Goal: Information Seeking & Learning: Check status

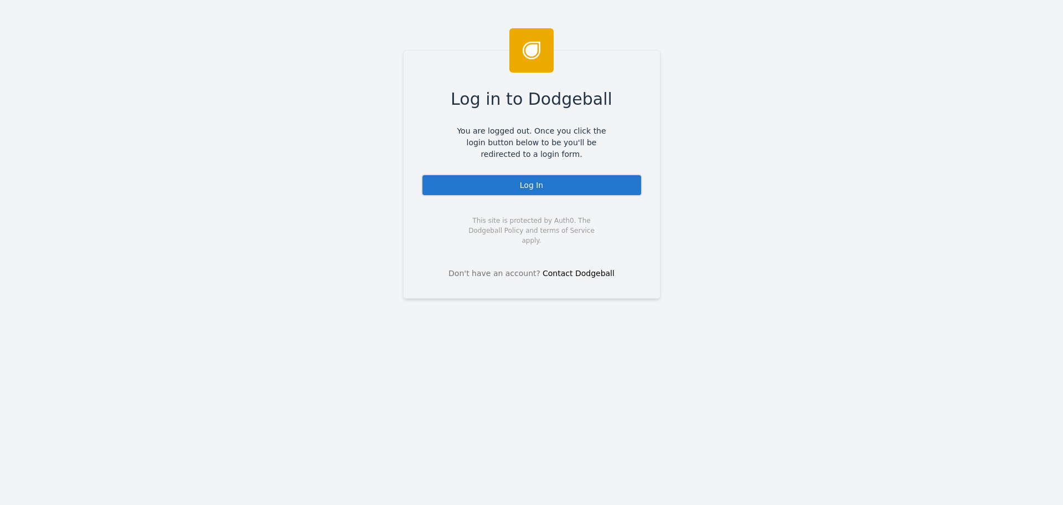
drag, startPoint x: 582, startPoint y: 182, endPoint x: 567, endPoint y: 175, distance: 16.9
click at [582, 182] on div "Log In" at bounding box center [531, 185] width 221 height 22
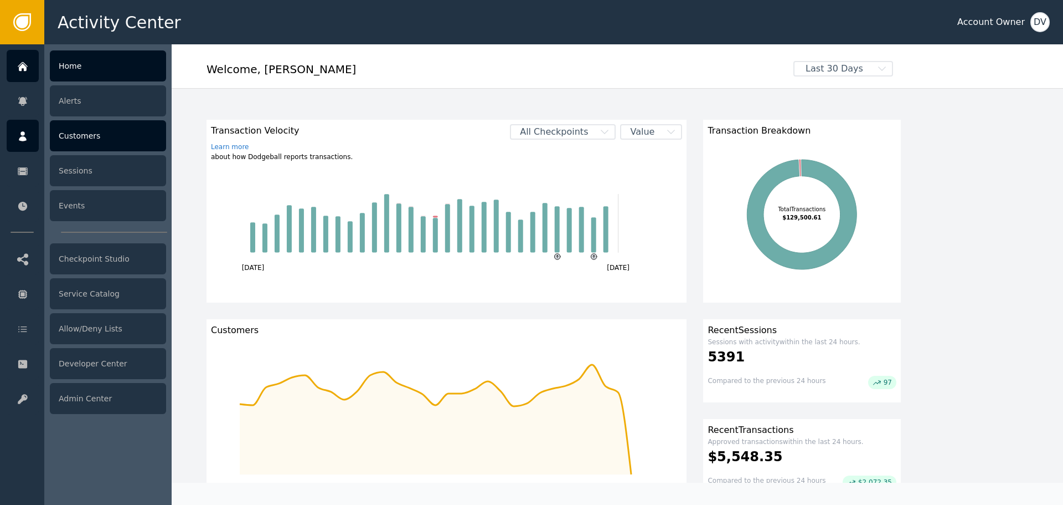
click at [29, 135] on div at bounding box center [23, 136] width 32 height 32
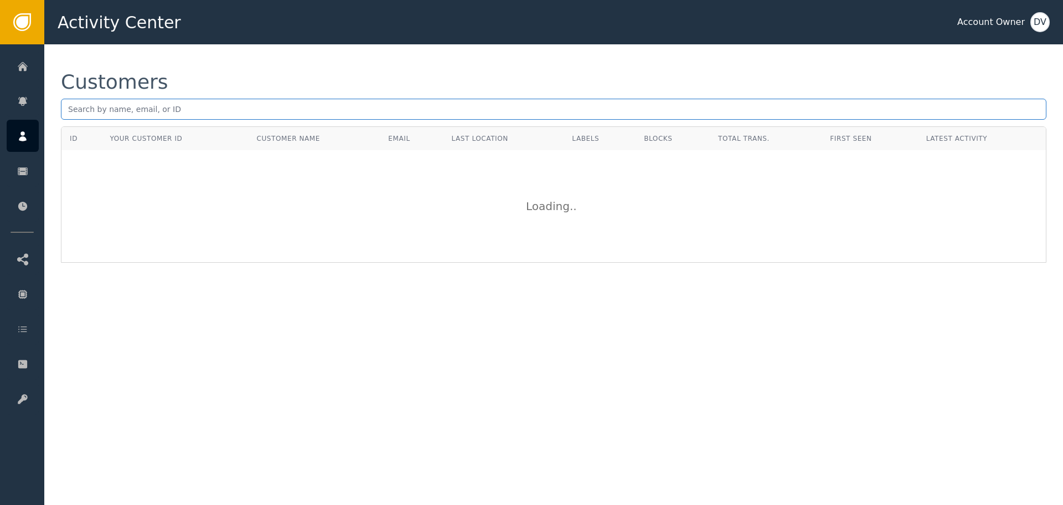
click at [254, 111] on input "text" at bounding box center [554, 109] width 986 height 21
paste input "birdlady914@hotmail.com"
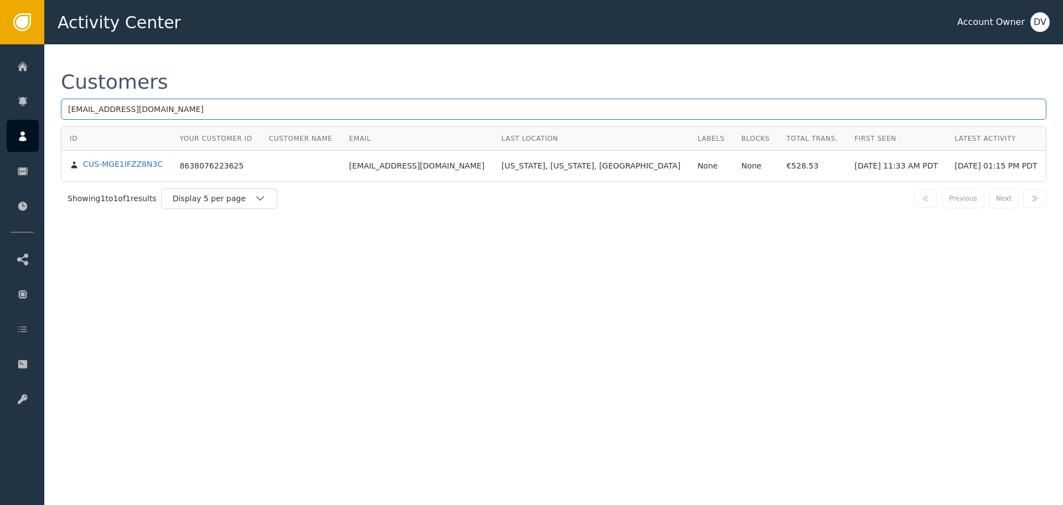
type input "birdlady914@hotmail.com"
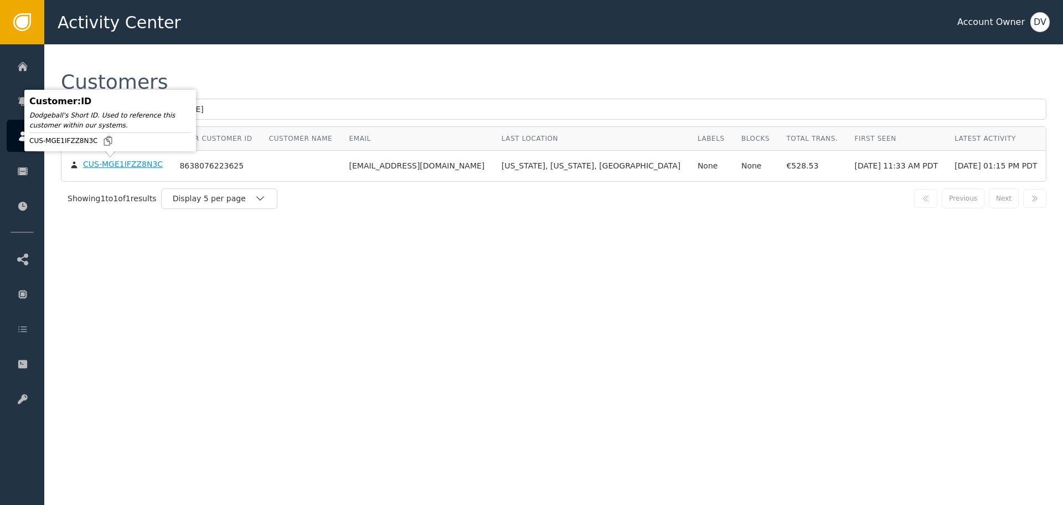
click at [111, 162] on div "CUS-MGE1IFZZ8N3C" at bounding box center [123, 165] width 80 height 10
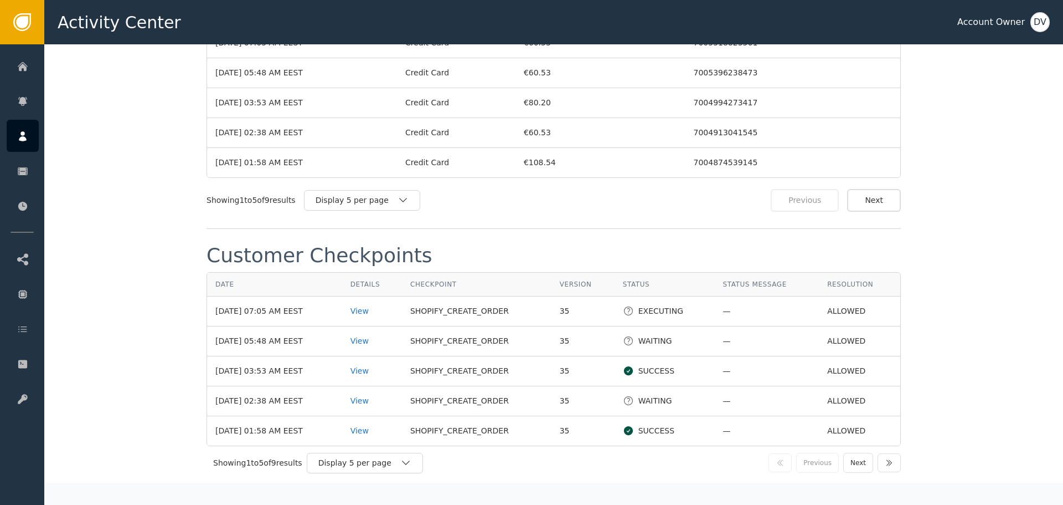
scroll to position [1163, 0]
click at [371, 395] on div "View" at bounding box center [372, 400] width 43 height 12
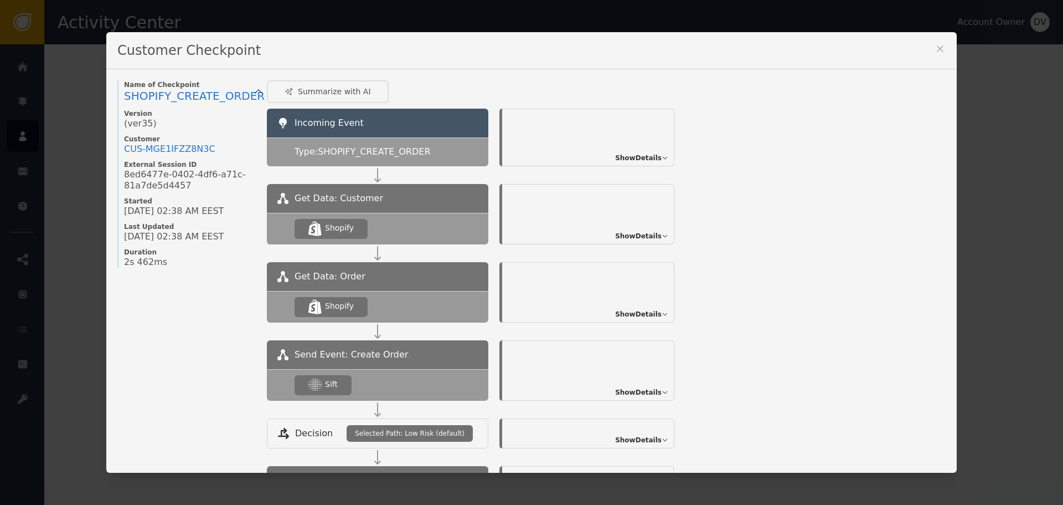
click at [651, 393] on span "Show Details" at bounding box center [638, 392] width 47 height 10
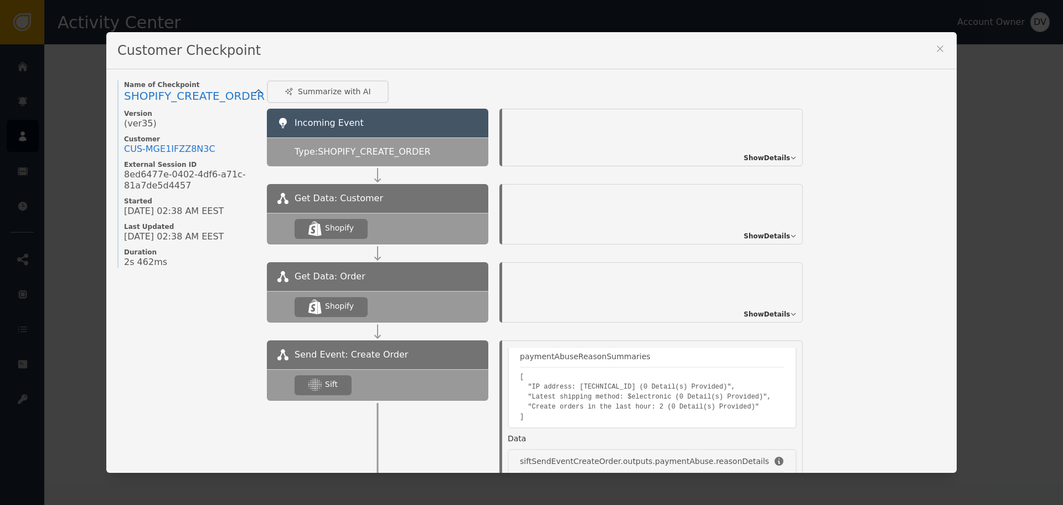
scroll to position [111, 0]
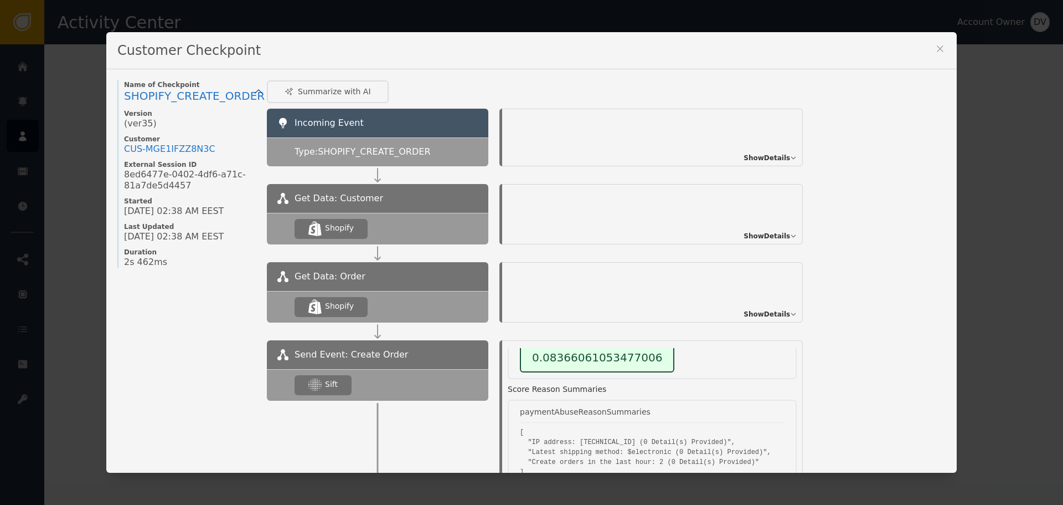
click at [937, 47] on icon at bounding box center [940, 48] width 11 height 11
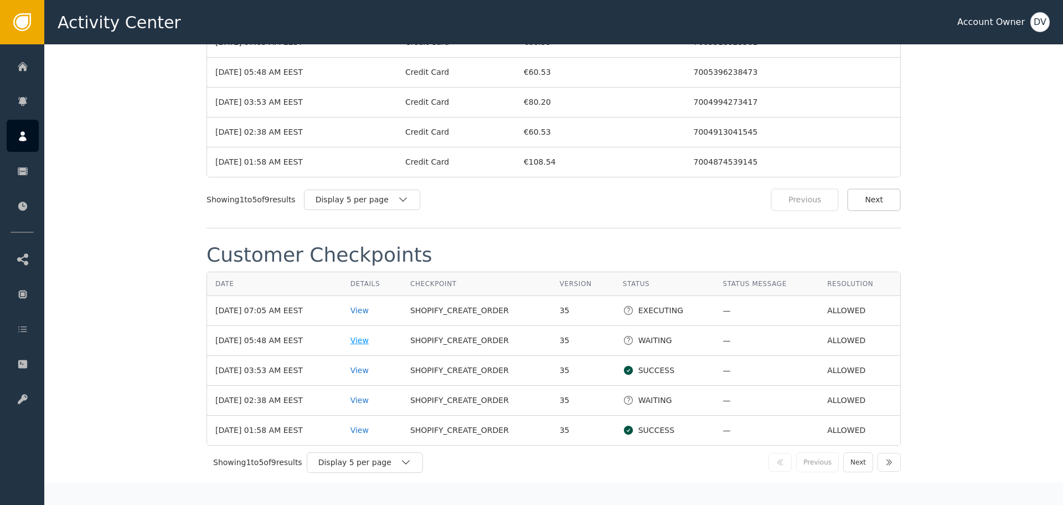
click at [366, 335] on div "View" at bounding box center [372, 341] width 43 height 12
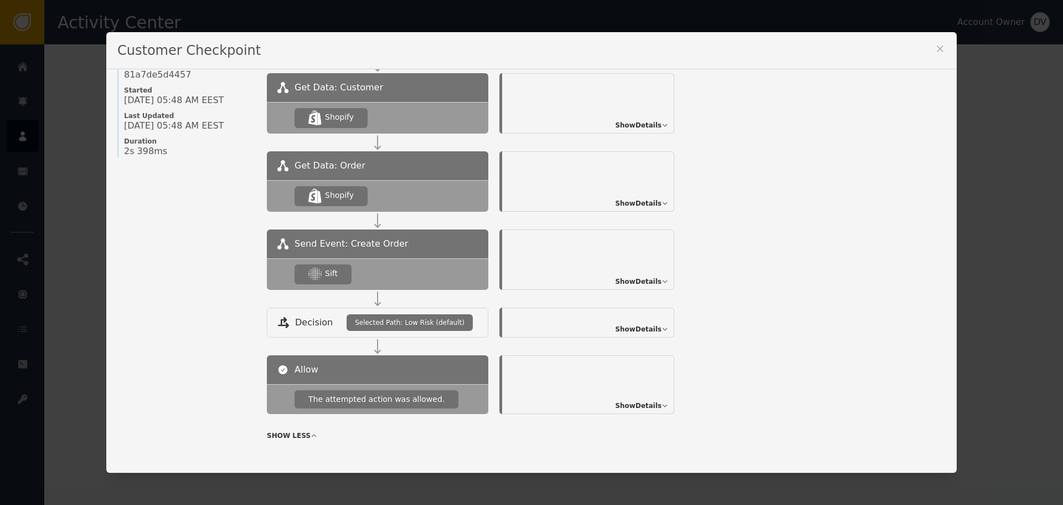
click at [647, 280] on span "Show Details" at bounding box center [638, 281] width 47 height 10
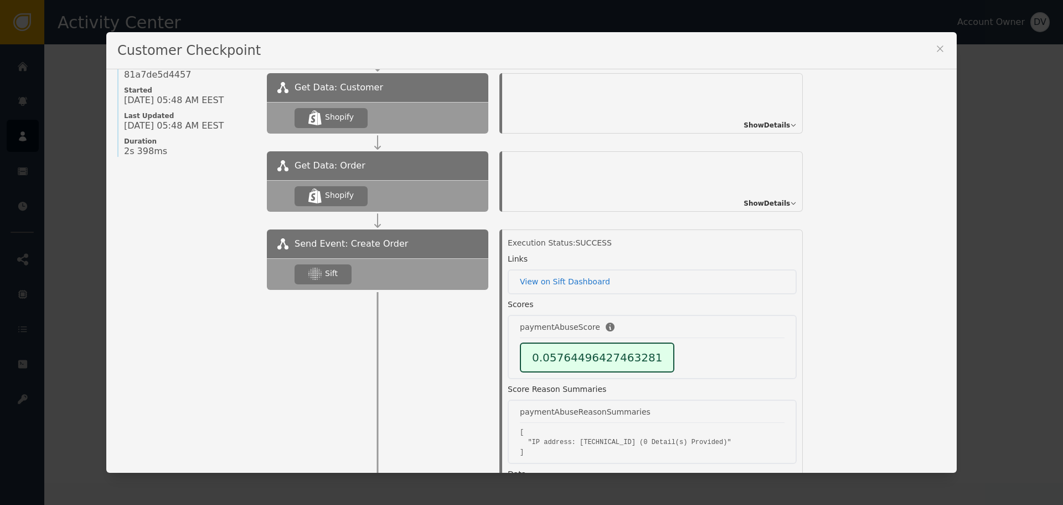
click at [37, 127] on div "Customer Checkpoint Name of Checkpoint SHOPIFY_CREATE_ORDER Version (ver 35 ) C…" at bounding box center [531, 252] width 1063 height 505
click at [939, 50] on icon at bounding box center [940, 48] width 11 height 11
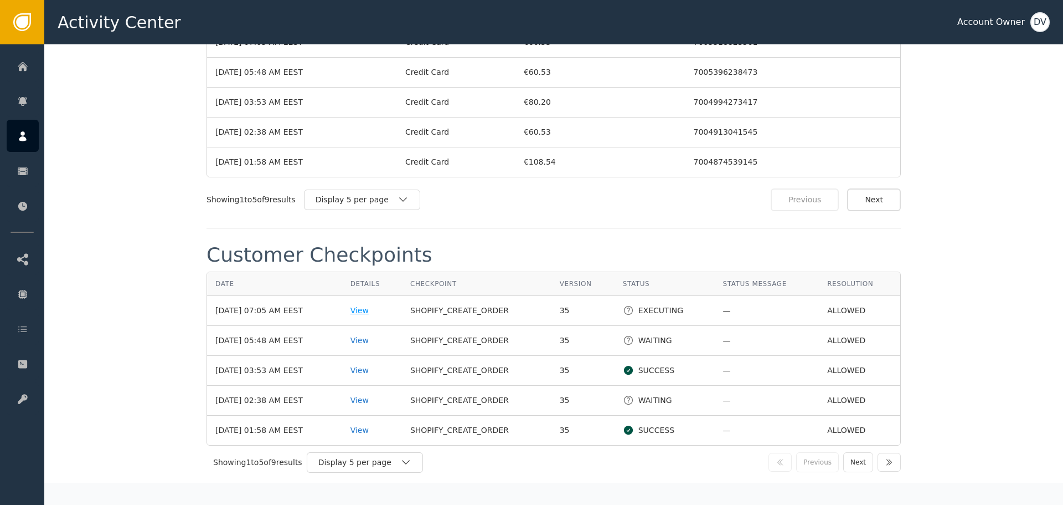
click at [364, 305] on div "View" at bounding box center [372, 311] width 43 height 12
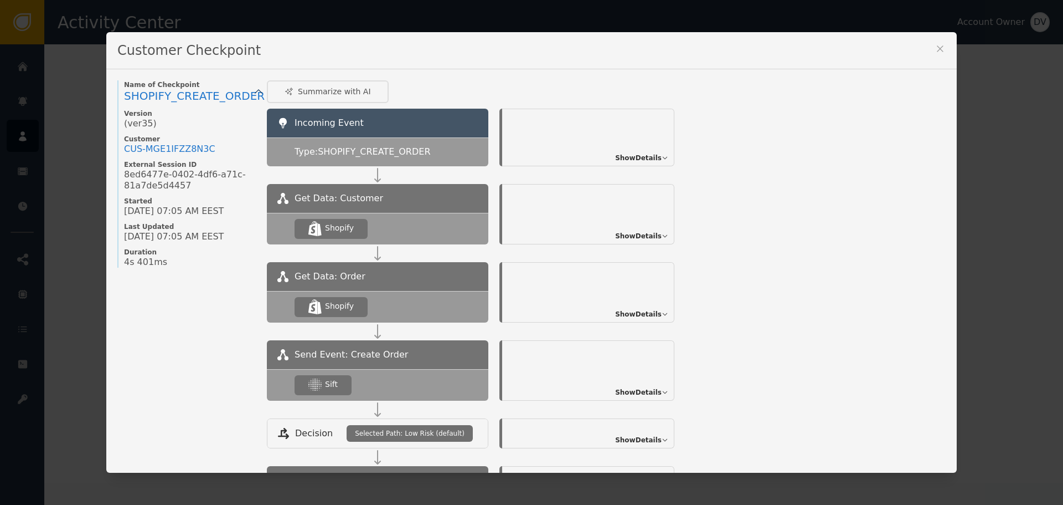
click at [640, 384] on div "Show Details" at bounding box center [588, 370] width 172 height 60
click at [642, 392] on span "Show Details" at bounding box center [638, 392] width 47 height 10
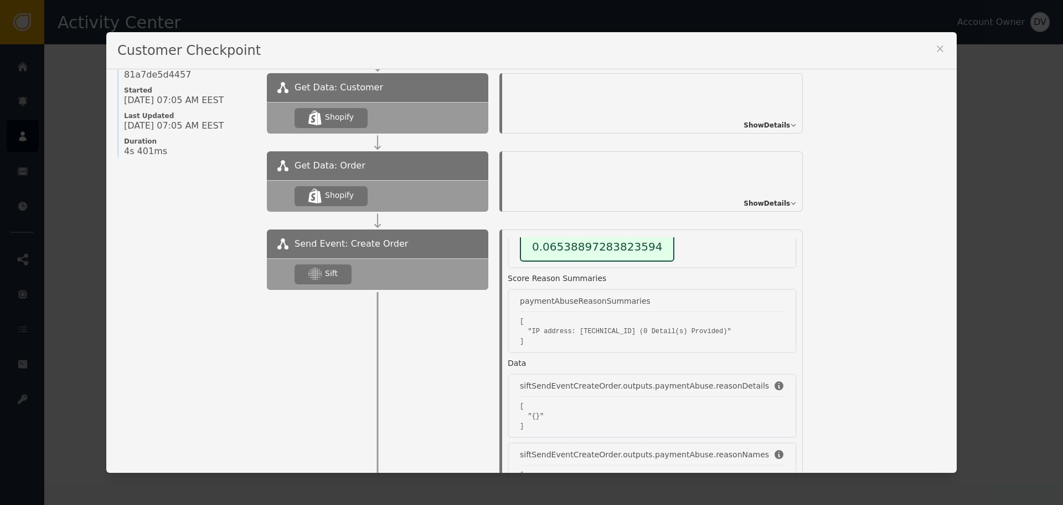
click at [1032, 300] on div "Customer Checkpoint Name of Checkpoint SHOPIFY_CREATE_ORDER Version (ver 35 ) C…" at bounding box center [531, 252] width 1063 height 505
click at [935, 50] on icon at bounding box center [940, 48] width 11 height 11
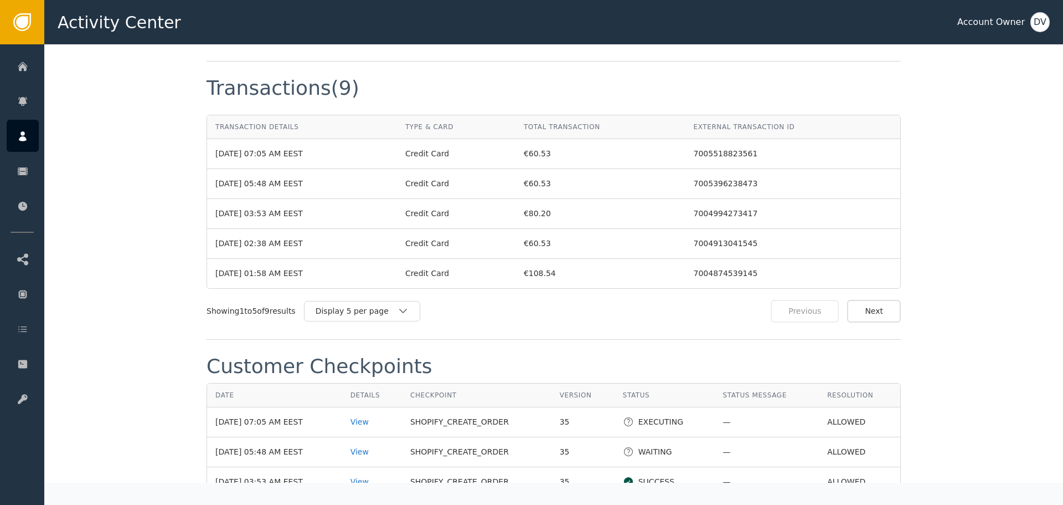
scroll to position [886, 0]
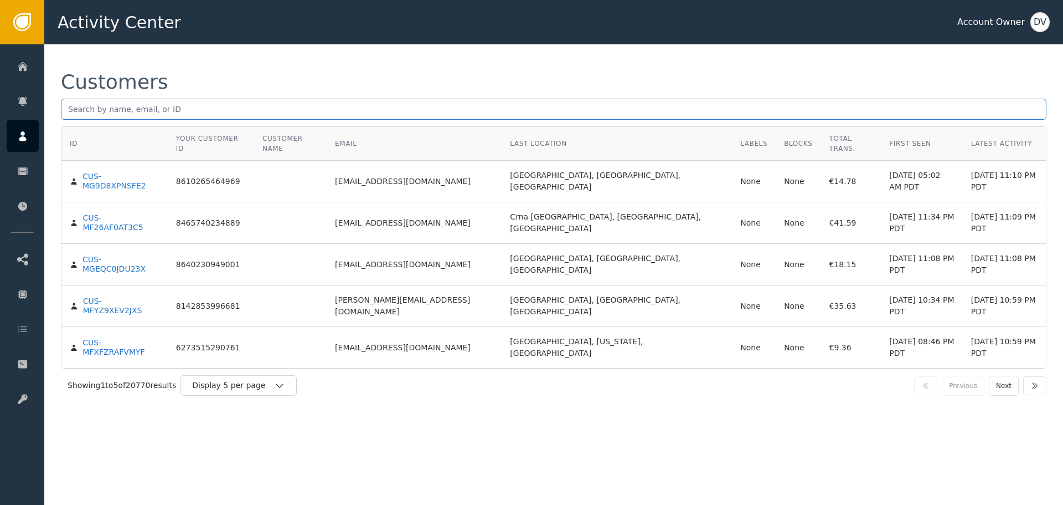
click at [268, 113] on input "text" at bounding box center [554, 109] width 986 height 21
paste input "debymcc@hotmail.com"
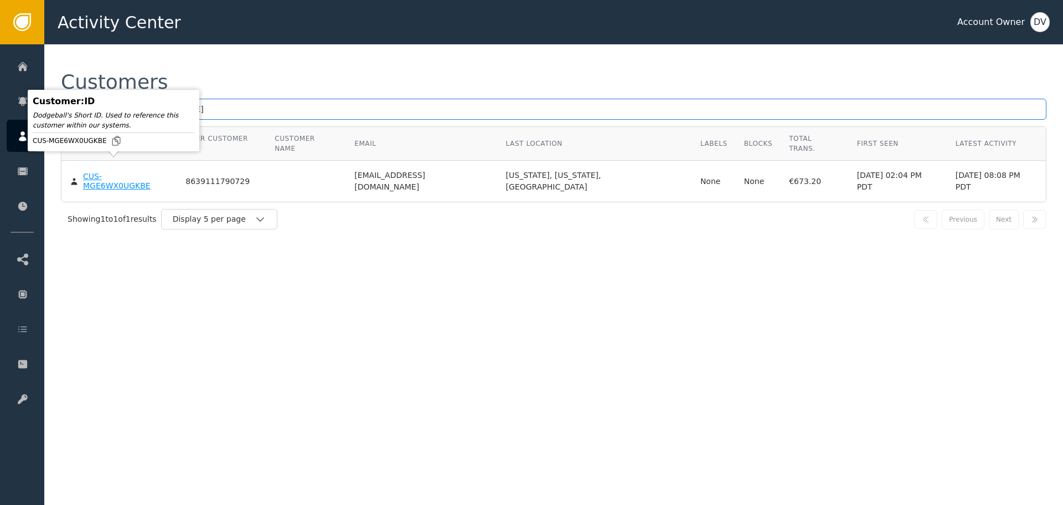
type input "debymcc@hotmail.com"
click at [116, 172] on div "CUS-MGE6WX0UGKBE" at bounding box center [126, 181] width 86 height 19
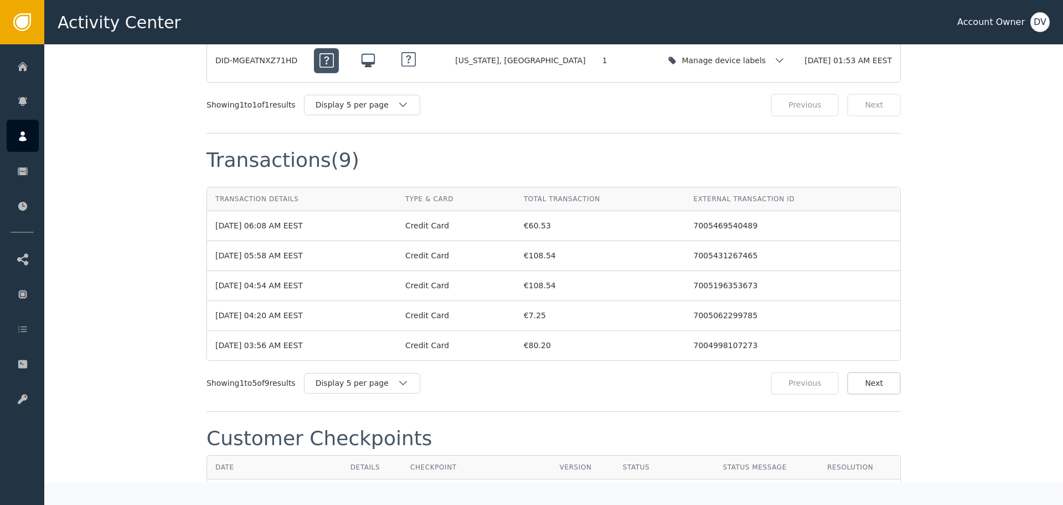
scroll to position [1214, 0]
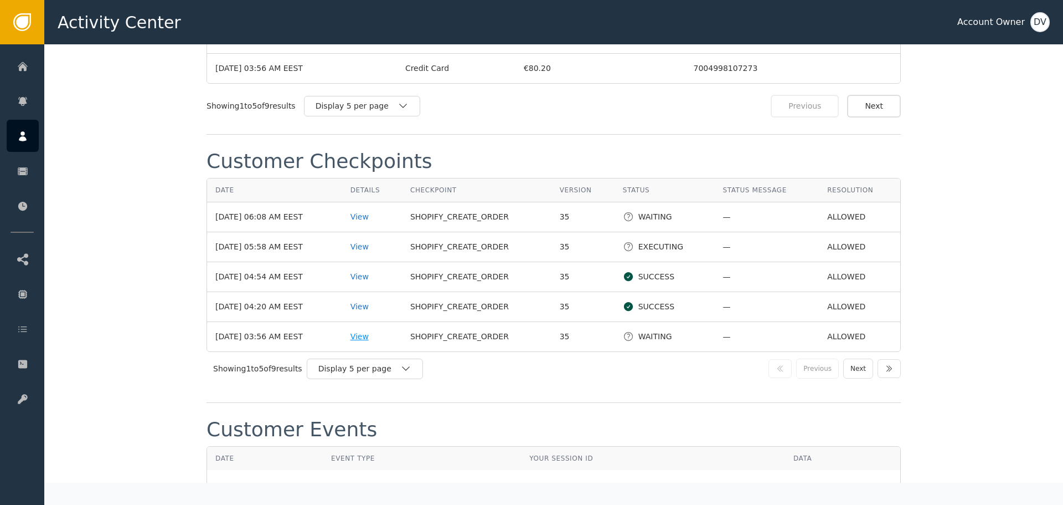
click at [365, 331] on div "View" at bounding box center [372, 337] width 43 height 12
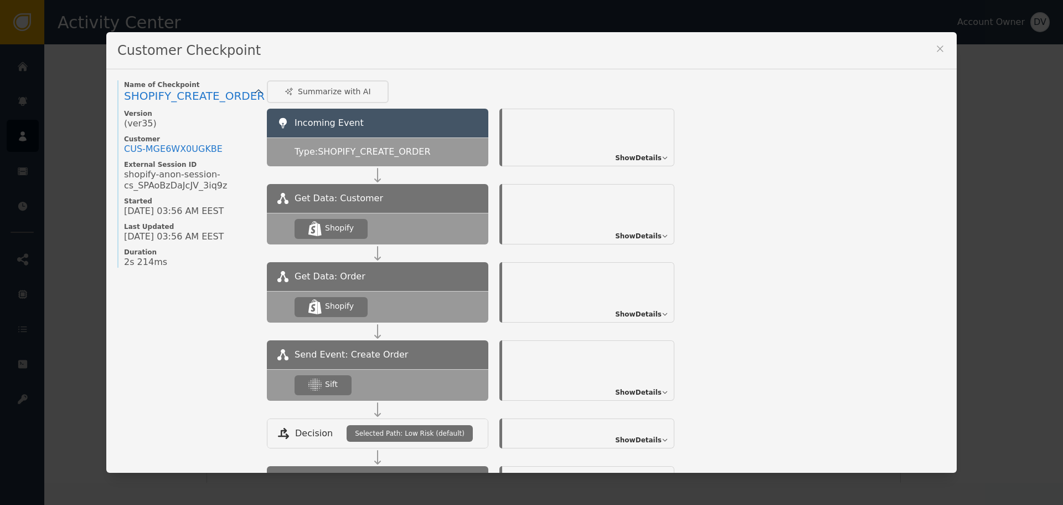
click at [641, 398] on div "Show Details" at bounding box center [588, 370] width 172 height 60
click at [643, 395] on span "Show Details" at bounding box center [638, 392] width 47 height 10
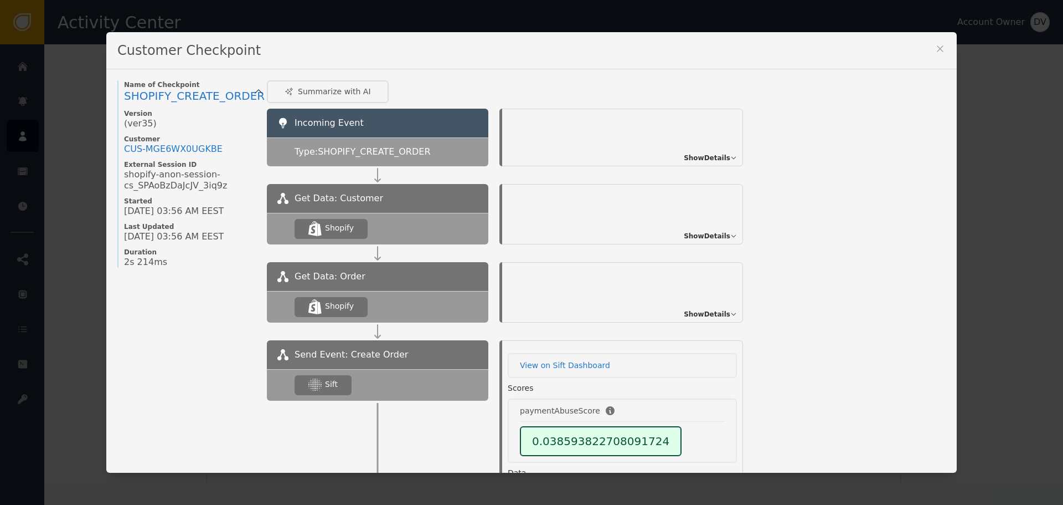
scroll to position [42, 0]
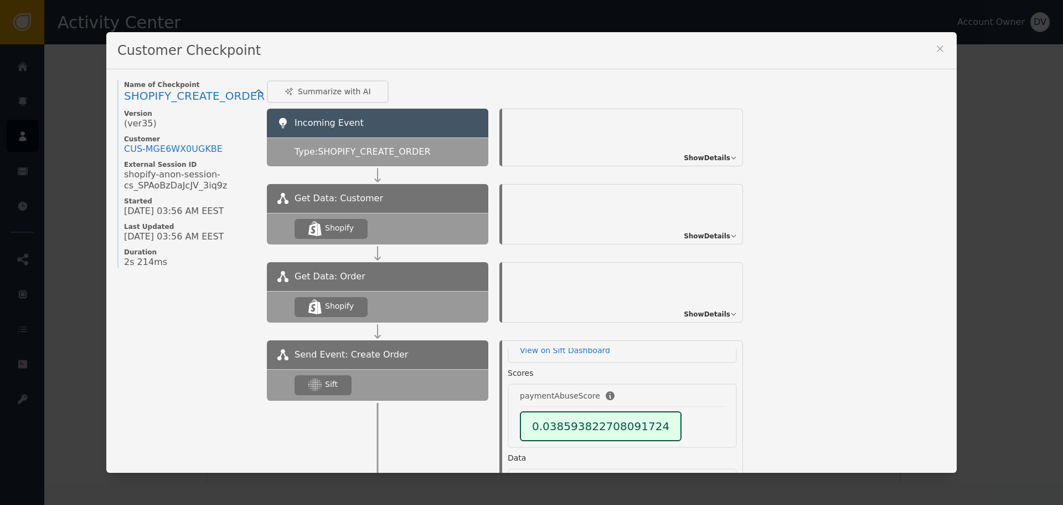
click at [974, 260] on div "Customer Checkpoint Name of Checkpoint SHOPIFY_CREATE_ORDER Version (ver 35 ) C…" at bounding box center [531, 252] width 1063 height 505
click at [935, 48] on icon at bounding box center [940, 48] width 11 height 11
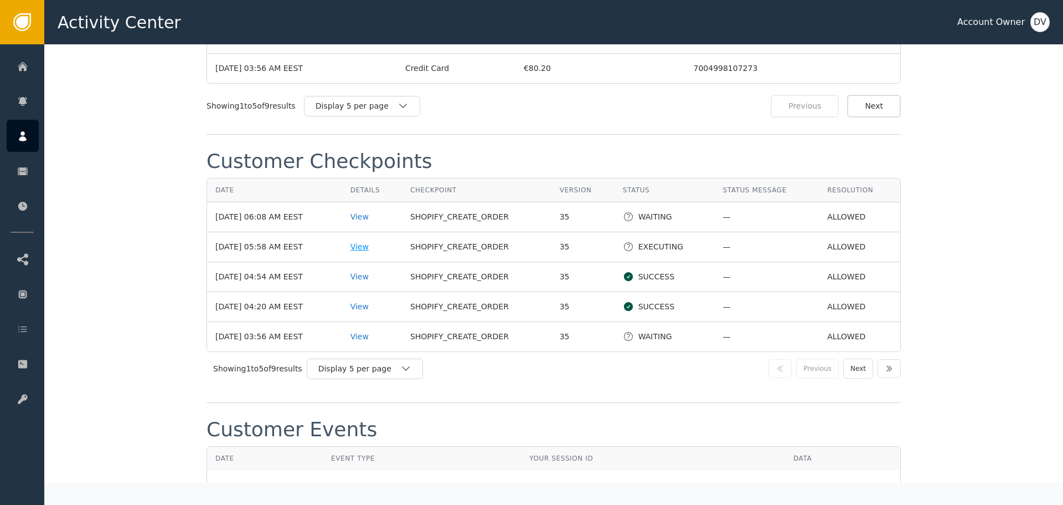
click at [370, 241] on div "View" at bounding box center [372, 247] width 43 height 12
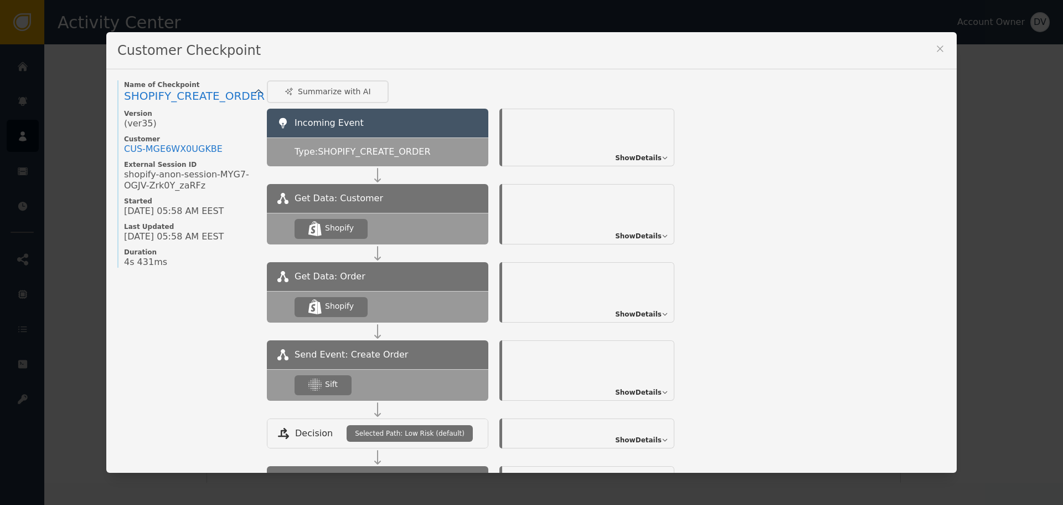
click at [647, 390] on span "Show Details" at bounding box center [638, 392] width 47 height 10
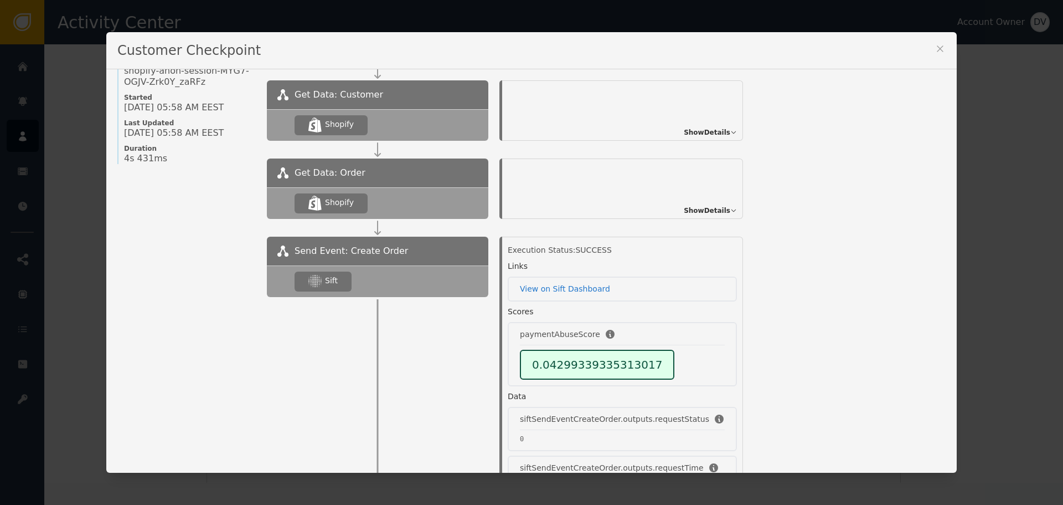
scroll to position [111, 0]
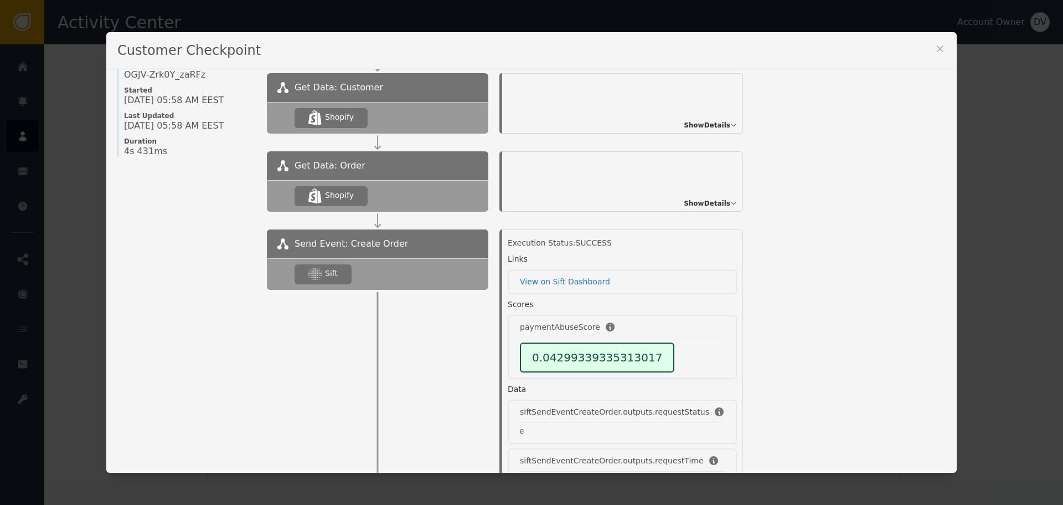
click at [986, 198] on div "Customer Checkpoint Name of Checkpoint SHOPIFY_CREATE_ORDER Version (ver 35 ) C…" at bounding box center [531, 252] width 1063 height 505
click at [940, 48] on icon at bounding box center [940, 48] width 11 height 11
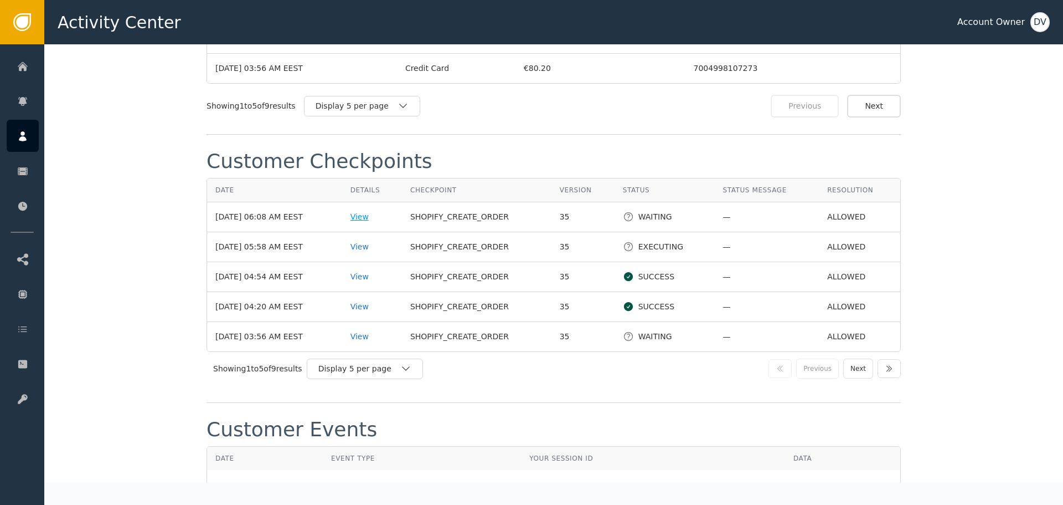
click at [376, 211] on div "View" at bounding box center [372, 217] width 43 height 12
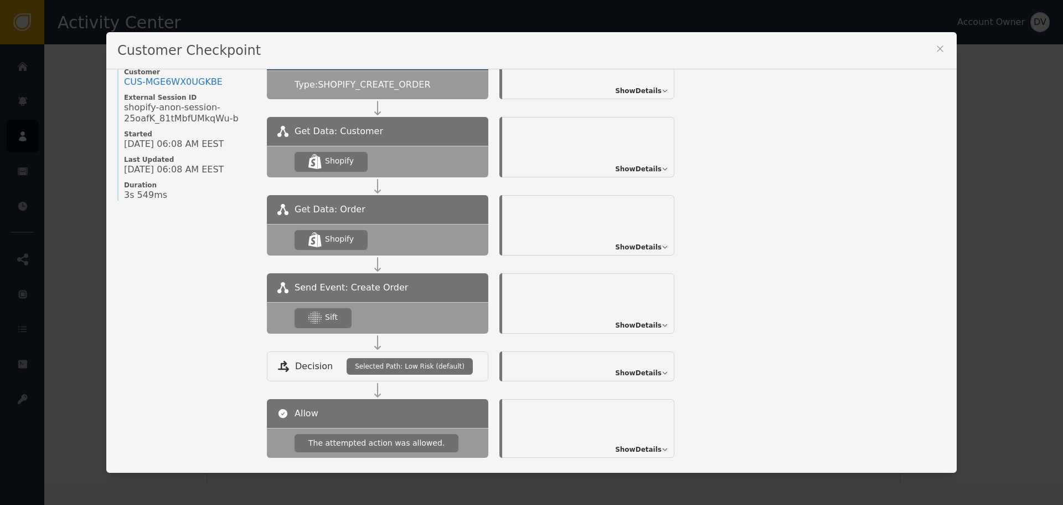
scroll to position [120, 0]
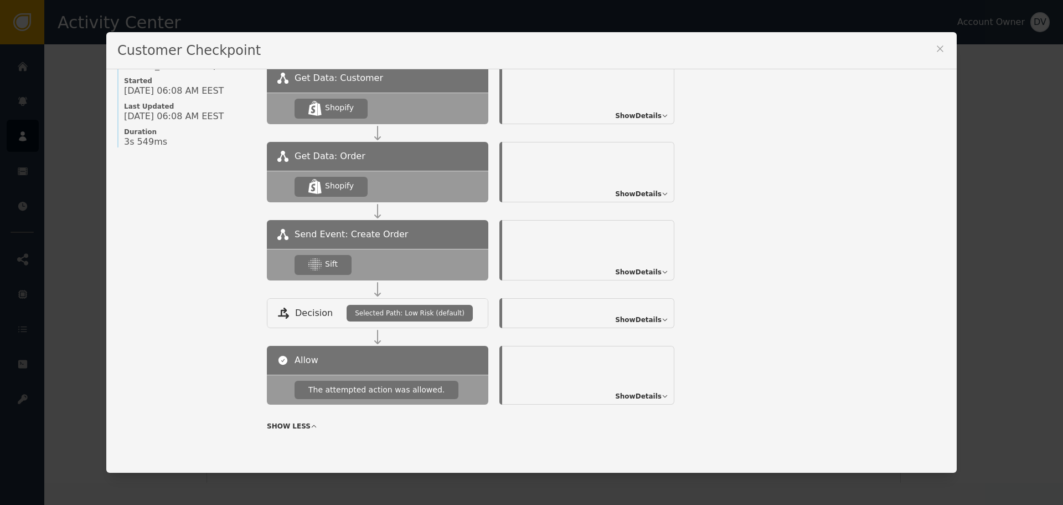
click at [632, 268] on span "Show Details" at bounding box center [638, 272] width 47 height 10
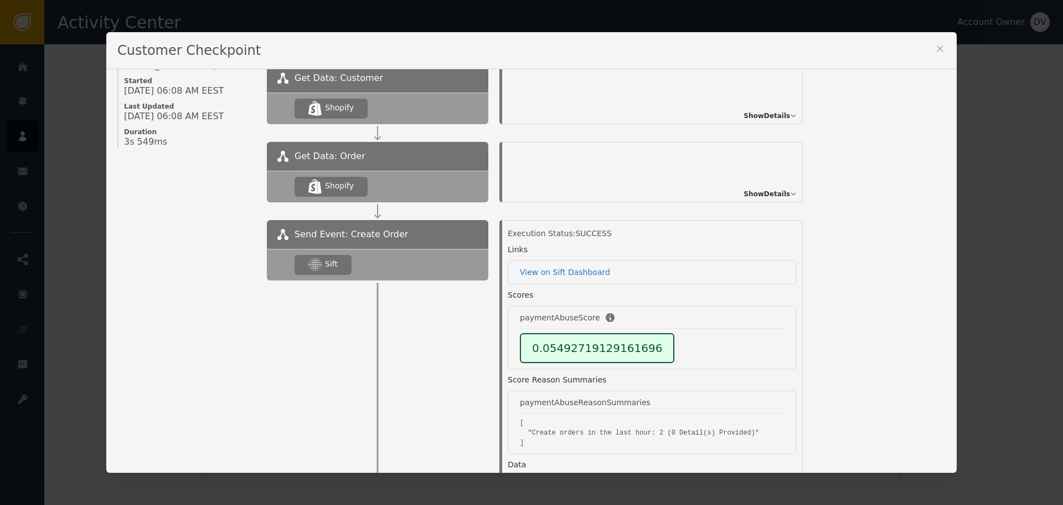
click at [967, 210] on div "Customer Checkpoint Name of Checkpoint SHOPIFY_CREATE_ORDER Version (ver 35 ) C…" at bounding box center [531, 252] width 1063 height 505
click at [939, 53] on icon at bounding box center [940, 48] width 11 height 11
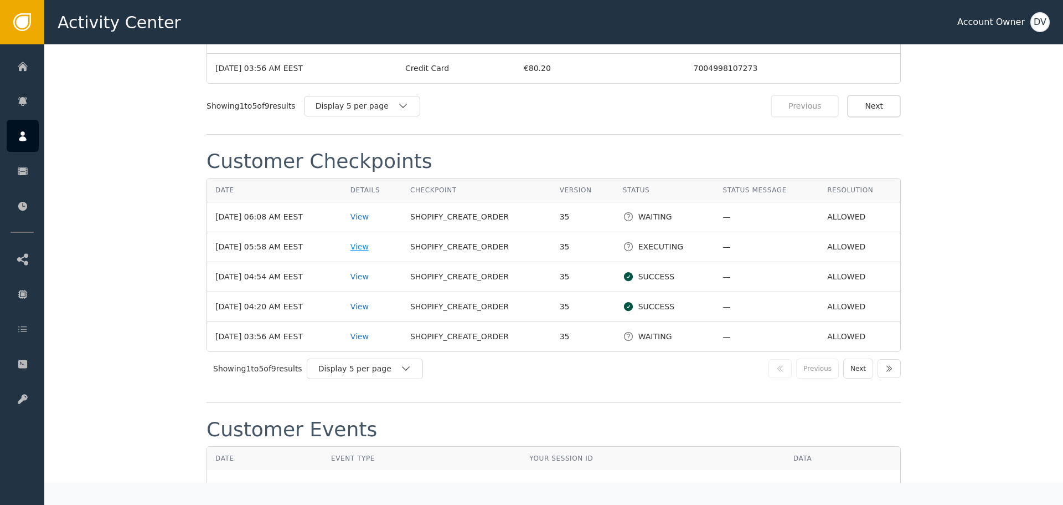
click at [369, 241] on div "View" at bounding box center [372, 247] width 43 height 12
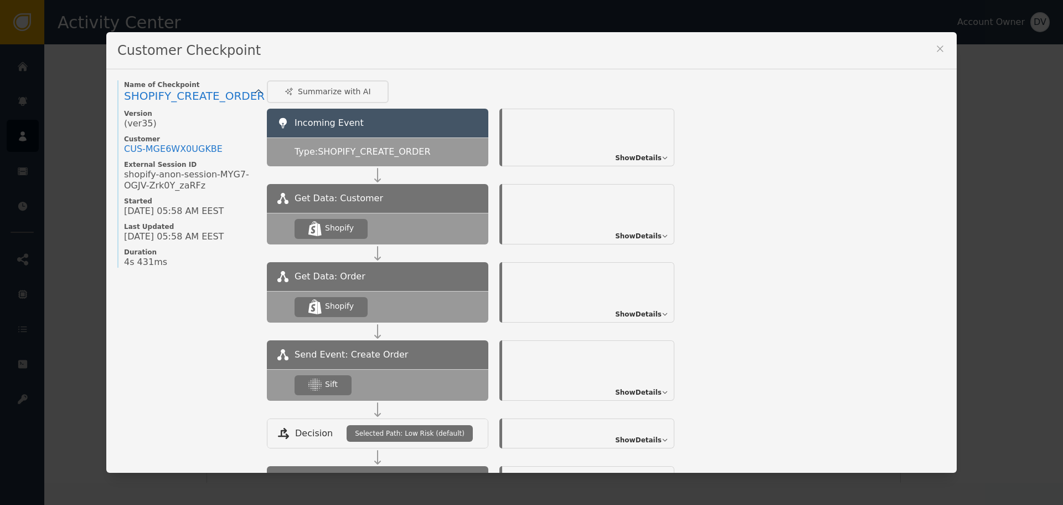
click at [652, 388] on span "Show Details" at bounding box center [638, 392] width 47 height 10
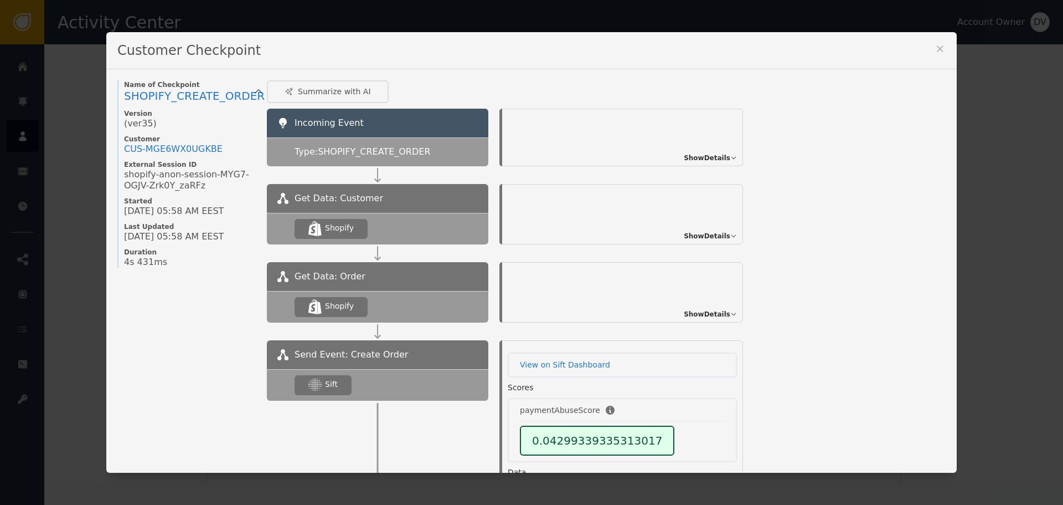
scroll to position [42, 0]
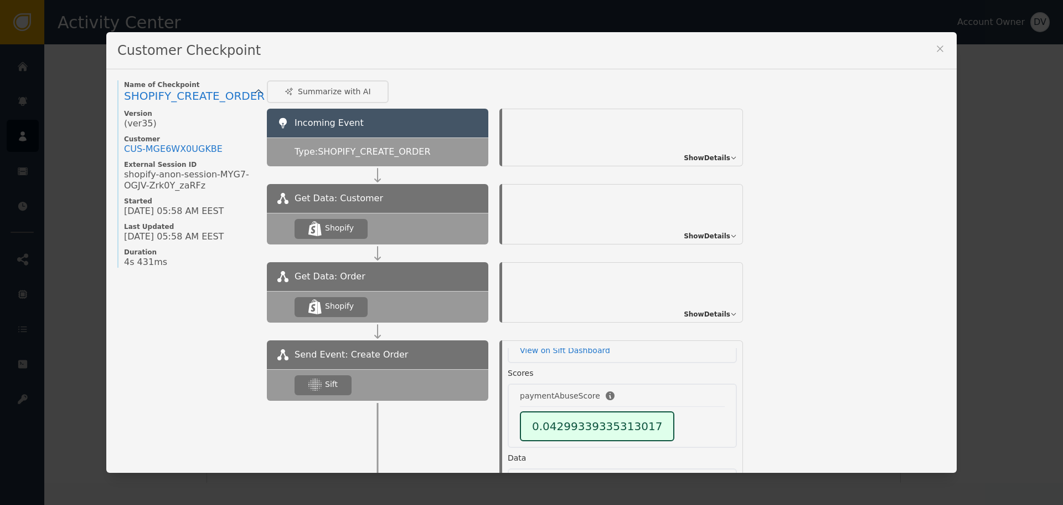
click at [1032, 236] on div "Customer Checkpoint Name of Checkpoint SHOPIFY_CREATE_ORDER Version (ver 35 ) C…" at bounding box center [531, 252] width 1063 height 505
click at [940, 54] on button at bounding box center [940, 50] width 11 height 15
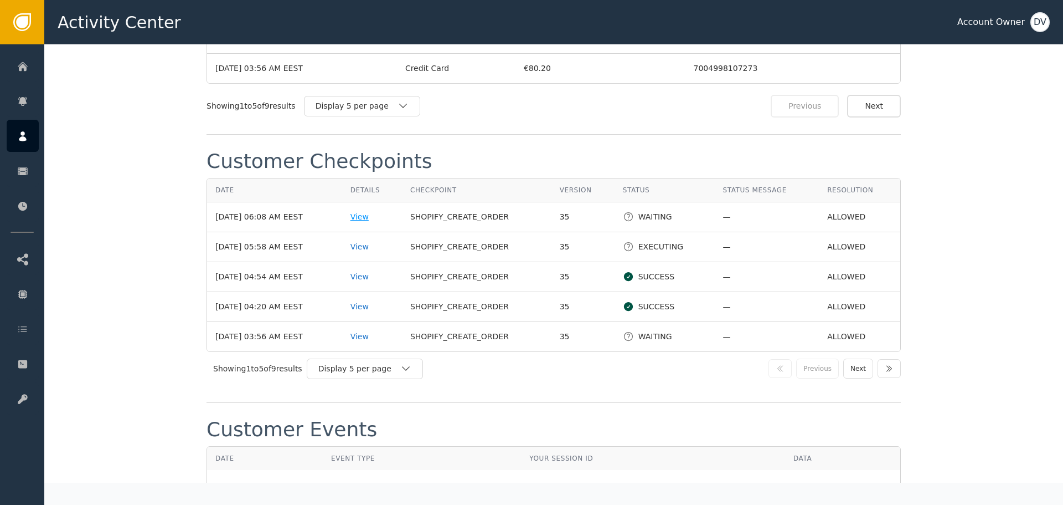
click at [371, 211] on div "View" at bounding box center [372, 217] width 43 height 12
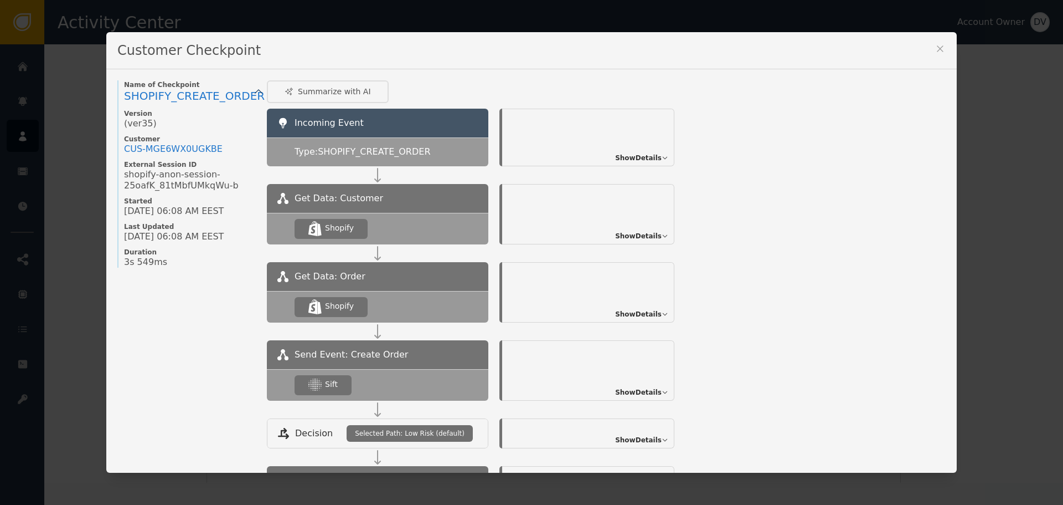
click at [645, 392] on span "Show Details" at bounding box center [638, 392] width 47 height 10
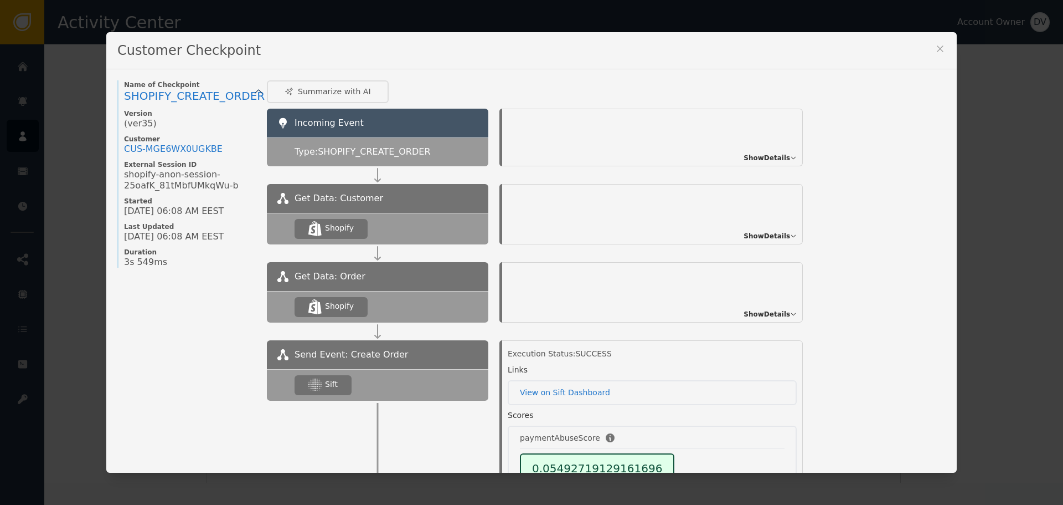
scroll to position [111, 0]
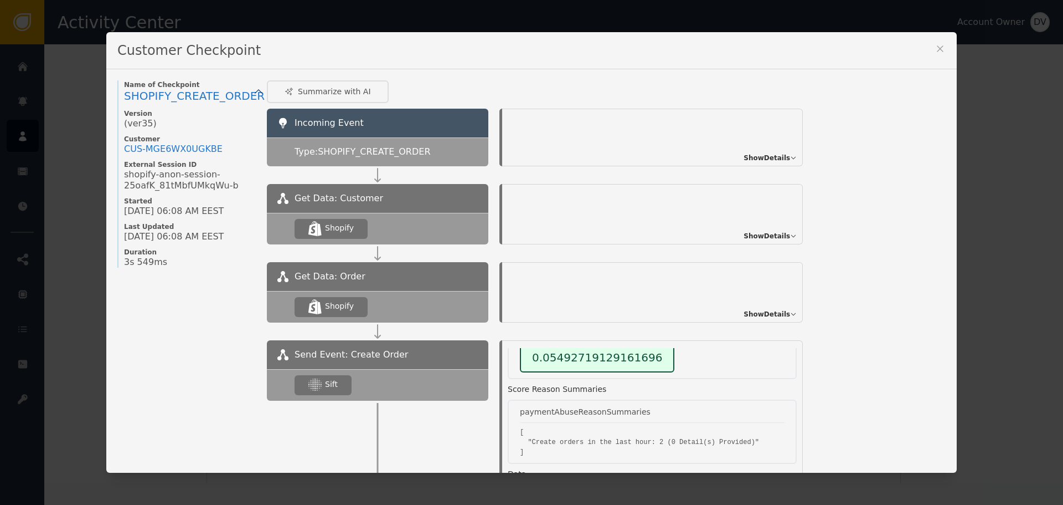
click at [943, 43] on div "Customer Checkpoint" at bounding box center [531, 50] width 851 height 37
click at [937, 47] on icon at bounding box center [940, 48] width 11 height 11
